Goal: Task Accomplishment & Management: Manage account settings

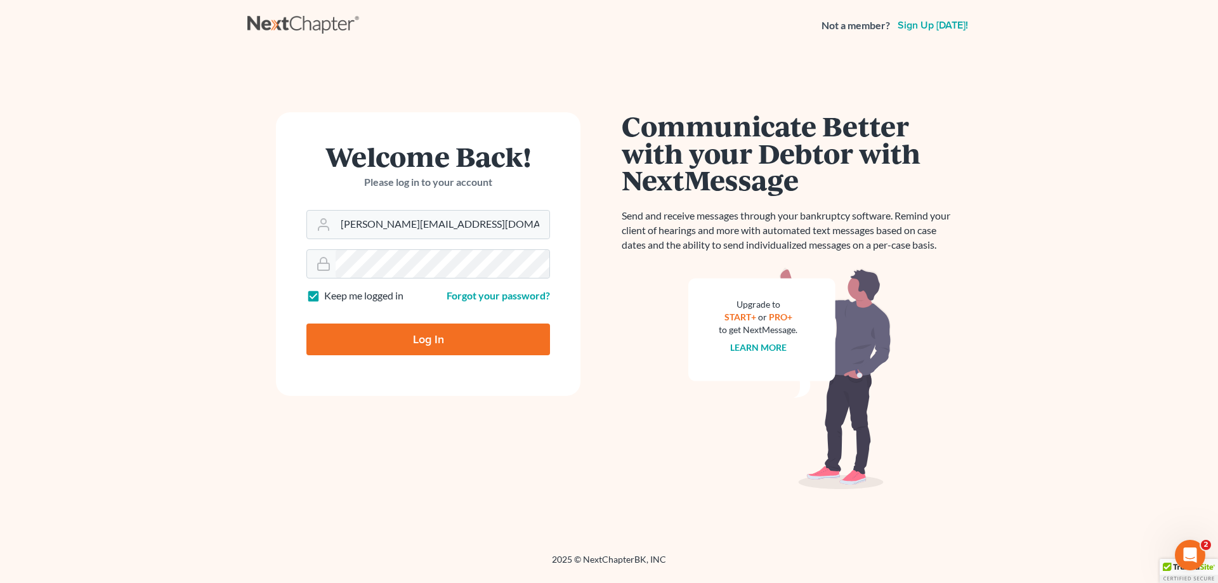
click at [424, 334] on input "Log In" at bounding box center [428, 340] width 244 height 32
type input "Thinking..."
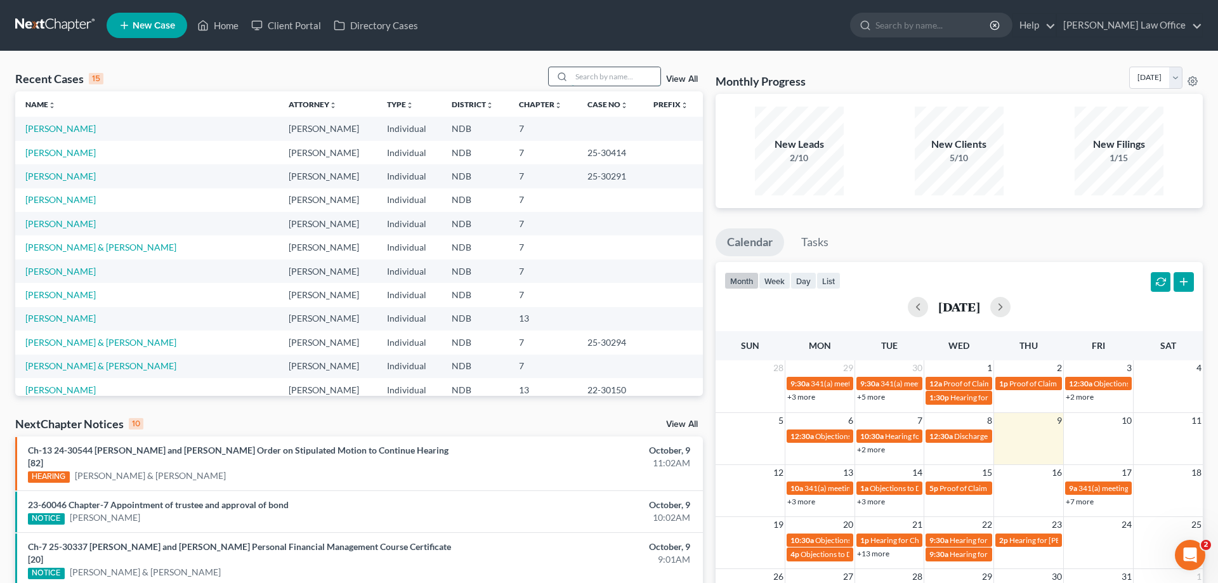
click at [589, 75] on input "search" at bounding box center [616, 76] width 89 height 18
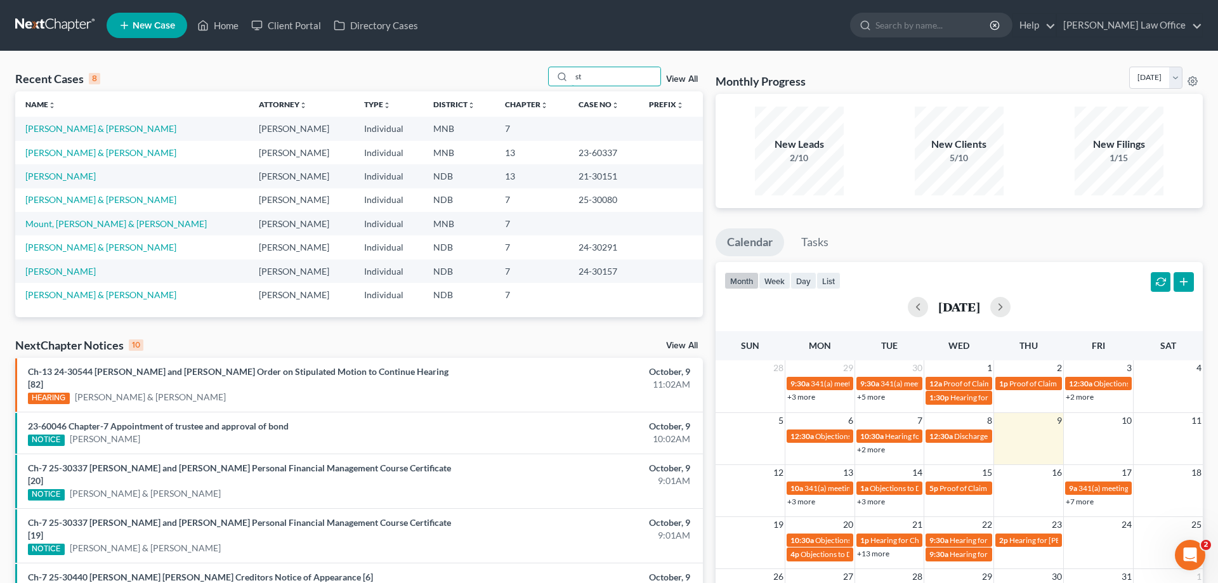
type input "s"
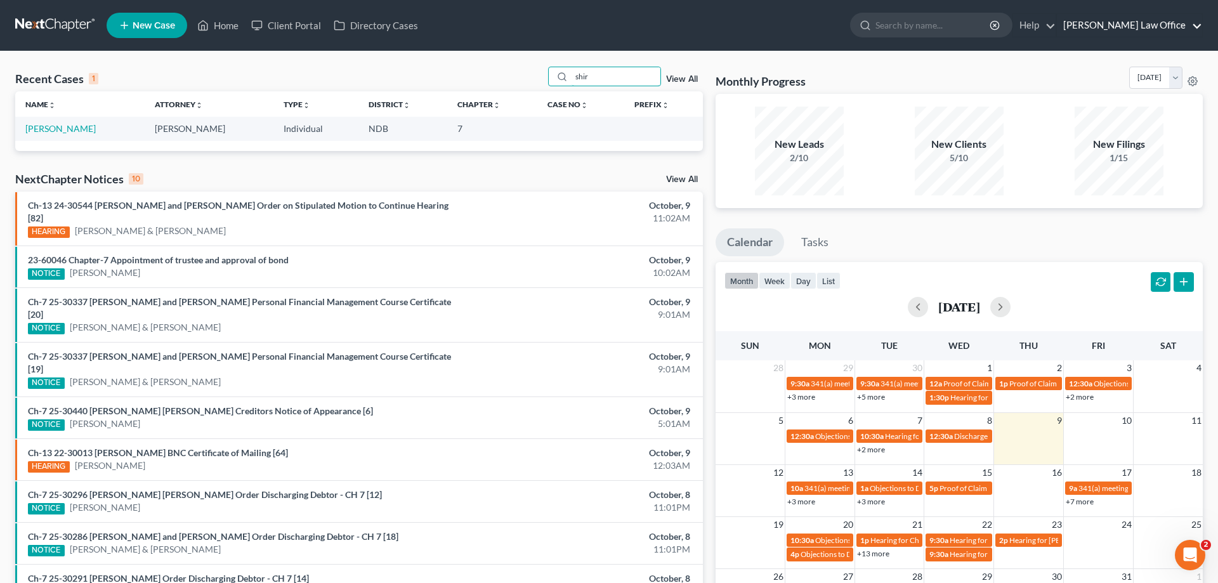
type input "shir"
click at [1165, 25] on link "[PERSON_NAME] Law Office" at bounding box center [1129, 25] width 145 height 23
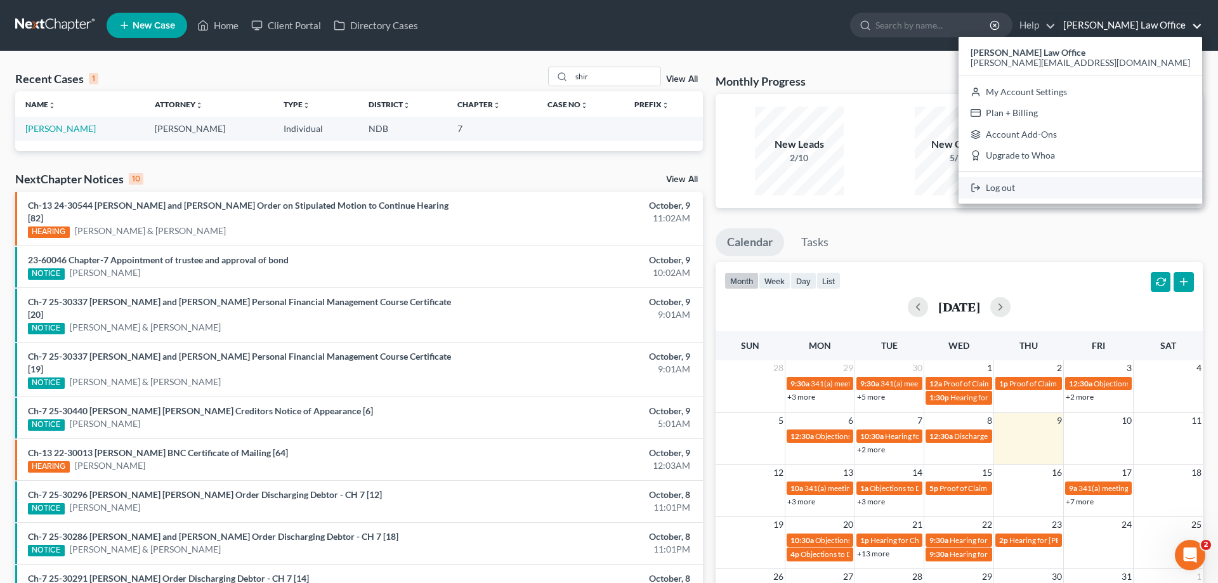
click at [1130, 187] on link "Log out" at bounding box center [1081, 188] width 244 height 22
